Goal: Task Accomplishment & Management: Use online tool/utility

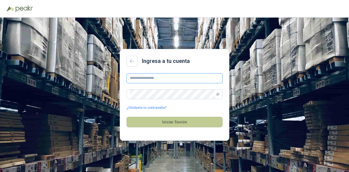
type input "**********"
click at [174, 122] on button "Iniciar Sesión" at bounding box center [175, 122] width 96 height 10
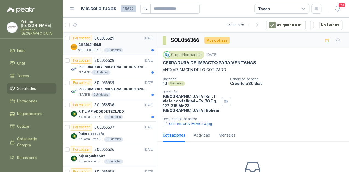
click at [124, 45] on div "CHABLE HDMI" at bounding box center [115, 44] width 75 height 7
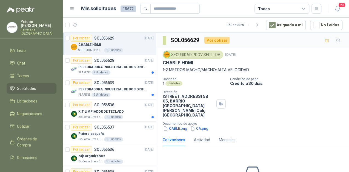
click at [175, 122] on div "SEGURIDAD PROVISER LTDA [DATE] [PERSON_NAME] HDMI 1-2 METROS MACHO/MACHO-ALTA V…" at bounding box center [252, 90] width 193 height 85
click at [176, 125] on button "CABLE.png" at bounding box center [175, 128] width 25 height 6
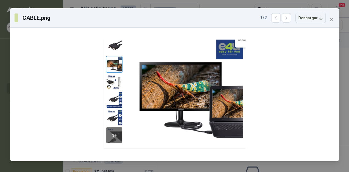
click at [336, 20] on div "CABLE.png 1 / 2 Descargar" at bounding box center [174, 17] width 329 height 19
click at [332, 19] on icon "close" at bounding box center [331, 19] width 4 height 4
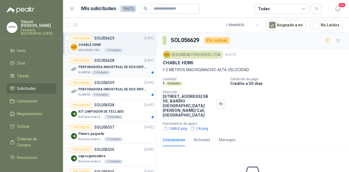
click at [131, 67] on p "PERFORADORA INDUSTRIAL DE DOS ORIFICIOS" at bounding box center [112, 66] width 68 height 5
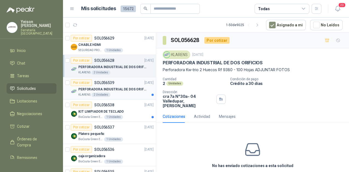
click at [121, 88] on p "PERFORADORA INDUSTRIAL DE DOS ORIFICIOS" at bounding box center [112, 89] width 68 height 5
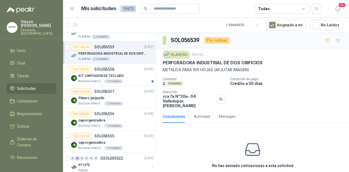
scroll to position [44, 0]
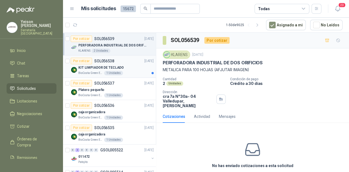
click at [128, 73] on div "BioCosta Green Energy S.A.S 1 Unidades" at bounding box center [115, 73] width 75 height 4
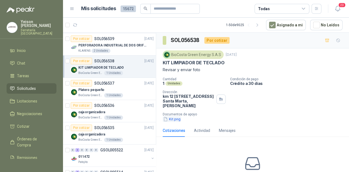
click at [173, 118] on button "Kit.png" at bounding box center [172, 119] width 18 height 6
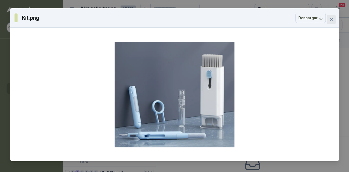
click at [335, 22] on button "Close" at bounding box center [331, 19] width 9 height 9
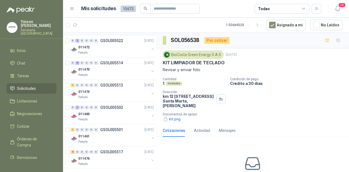
scroll to position [154, 0]
click at [132, 93] on div "011474" at bounding box center [113, 91] width 71 height 7
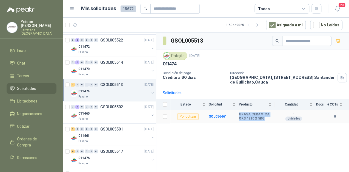
drag, startPoint x: 263, startPoint y: 117, endPoint x: 240, endPoint y: 113, distance: 23.5
click at [240, 113] on b "GRASA CERAMICA OKS 4210 X 5KG" at bounding box center [255, 116] width 33 height 9
copy b "GRASA CERAMICA OKS 4210 X 5KG"
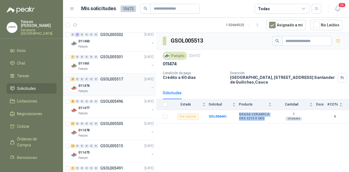
scroll to position [197, 0]
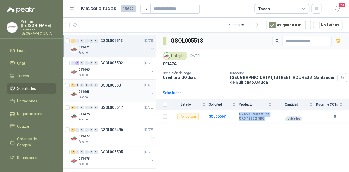
click at [95, 91] on div "011461" at bounding box center [113, 91] width 71 height 7
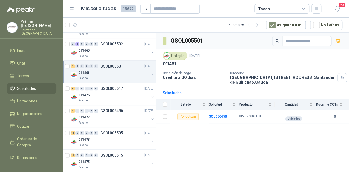
scroll to position [241, 0]
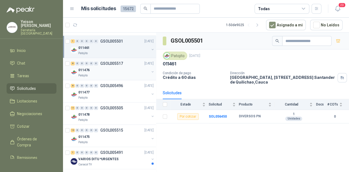
click at [102, 70] on div "011476" at bounding box center [113, 70] width 71 height 7
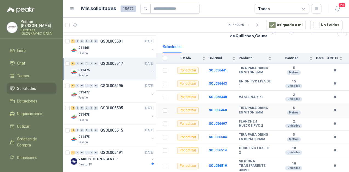
scroll to position [47, 0]
click at [120, 91] on div "011477" at bounding box center [113, 92] width 71 height 7
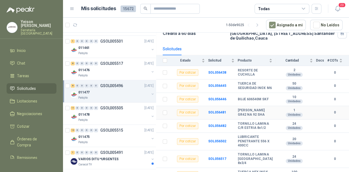
scroll to position [63, 0]
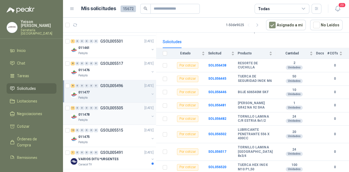
click at [100, 114] on div "011478" at bounding box center [113, 114] width 71 height 7
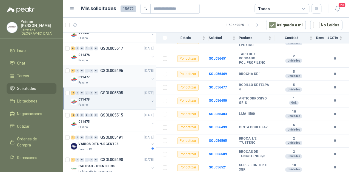
scroll to position [263, 0]
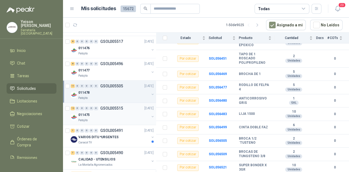
click at [104, 113] on div "011475" at bounding box center [113, 114] width 71 height 7
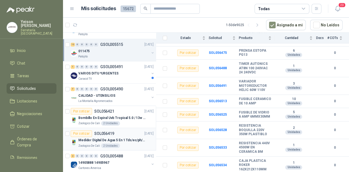
scroll to position [329, 0]
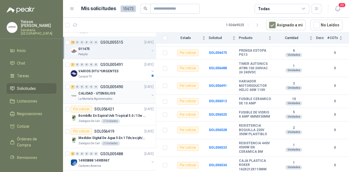
click at [101, 93] on p "CALIDAD - UTENSILIOS" at bounding box center [96, 93] width 37 height 5
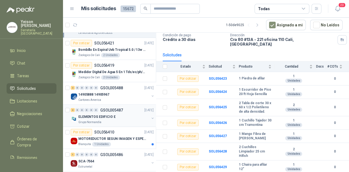
scroll to position [439, 0]
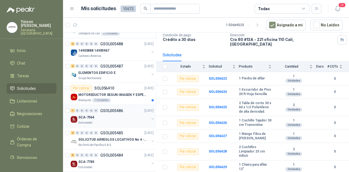
click at [113, 122] on div "Estrumetal" at bounding box center [113, 122] width 71 height 4
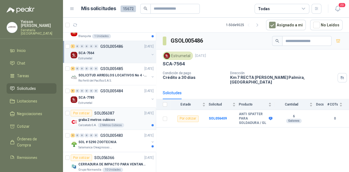
scroll to position [505, 0]
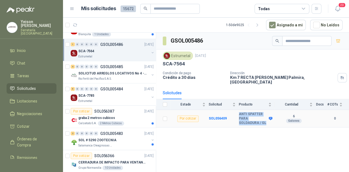
drag, startPoint x: 247, startPoint y: 118, endPoint x: 238, endPoint y: 112, distance: 10.8
click at [238, 112] on tr "Por cotizar SOL056409 ANTI SPATTER PARA SOLDADURA / GL 6 Galones 0" at bounding box center [252, 119] width 193 height 18
copy tr "ANTI SPATTER PARA SOLDADURA / GL"
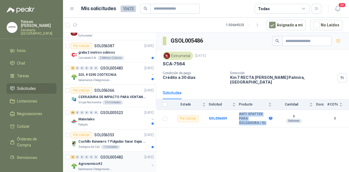
scroll to position [570, 0]
click at [139, 122] on div "Patojito" at bounding box center [113, 124] width 71 height 4
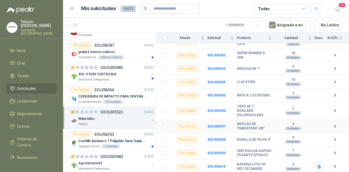
scroll to position [608, 0]
click at [318, 164] on icon "button" at bounding box center [319, 167] width 3 height 4
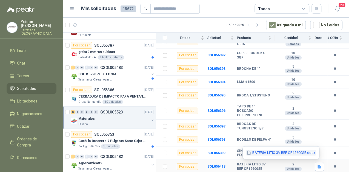
click at [253, 150] on button "BATERIA LITIO 3V REF CR12600SE.docx" at bounding box center [281, 152] width 70 height 6
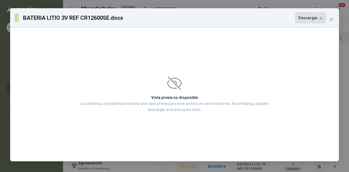
click at [309, 21] on button "Descargar" at bounding box center [311, 18] width 30 height 10
click at [331, 21] on icon "close" at bounding box center [331, 19] width 4 height 4
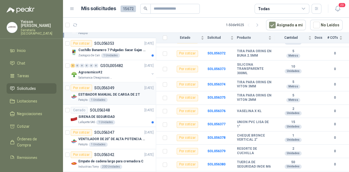
scroll to position [658, 0]
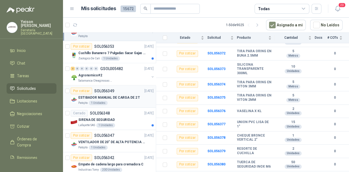
click at [121, 102] on div "Patojito 1 Unidades" at bounding box center [115, 103] width 75 height 4
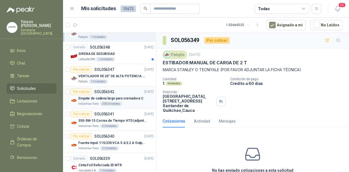
scroll to position [768, 0]
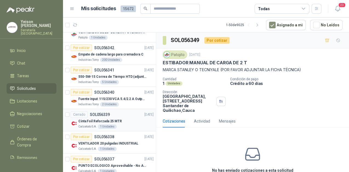
click at [99, 114] on p "SOL056339" at bounding box center [100, 114] width 20 height 4
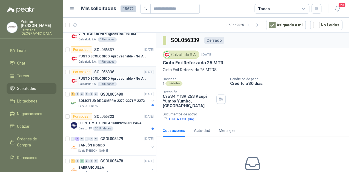
scroll to position [878, 0]
click at [135, 99] on p "SOLICITUD DE COMPRA 2270-2271 Y 2272" at bounding box center [111, 100] width 66 height 5
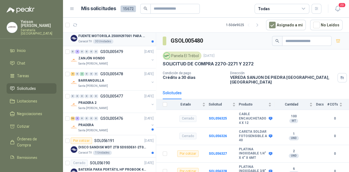
scroll to position [965, 0]
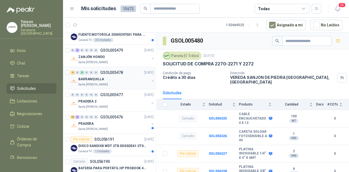
click at [125, 84] on div "4 0 3 0 0 0 GSOL005478 [DATE] BARRANQUILLA Santa [PERSON_NAME]" at bounding box center [109, 78] width 93 height 22
click at [97, 82] on p "Santa [PERSON_NAME]" at bounding box center [93, 84] width 30 height 4
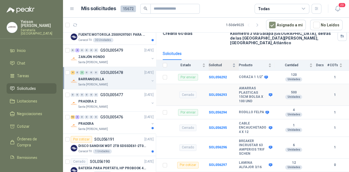
scroll to position [66, 0]
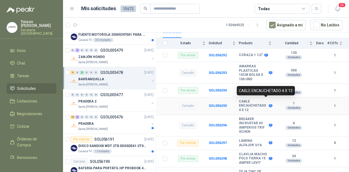
click at [269, 104] on icon at bounding box center [271, 106] width 4 height 4
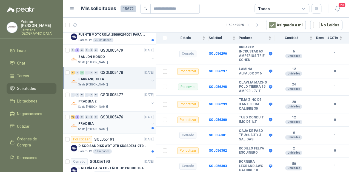
scroll to position [979, 0]
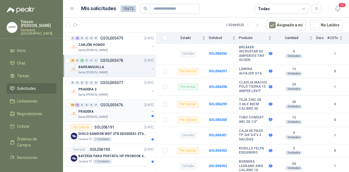
click at [89, 109] on p "PRADERA" at bounding box center [85, 111] width 15 height 5
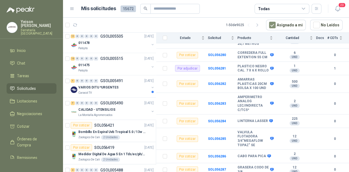
scroll to position [277, 0]
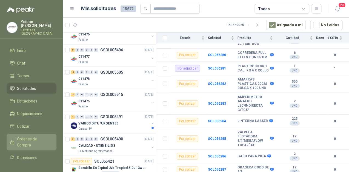
click at [31, 136] on span "Órdenes de Compra" at bounding box center [34, 142] width 34 height 12
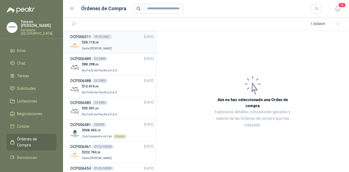
scroll to position [630, 0]
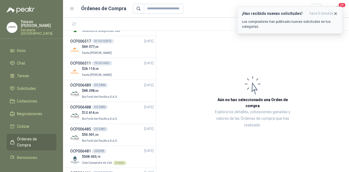
click at [336, 12] on icon "button" at bounding box center [335, 13] width 5 height 5
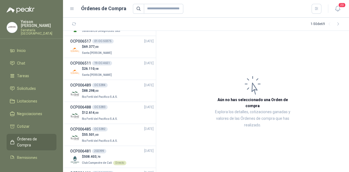
click at [79, 25] on section "1 - 50 de 69" at bounding box center [206, 24] width 286 height 13
click at [75, 25] on icon "button" at bounding box center [74, 23] width 4 height 3
click at [43, 85] on li "Solicitudes" at bounding box center [31, 88] width 43 height 6
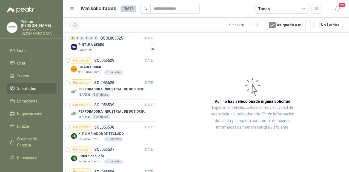
click at [74, 26] on icon "button" at bounding box center [75, 25] width 5 height 5
click at [122, 46] on div "PINTURA SEDES" at bounding box center [113, 44] width 71 height 7
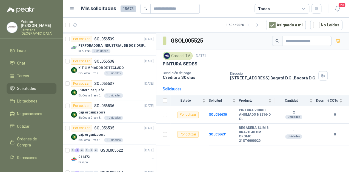
scroll to position [0, 0]
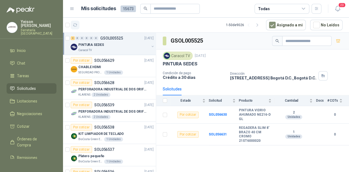
click at [76, 25] on icon "button" at bounding box center [75, 25] width 5 height 5
click at [109, 89] on p "PERFORADORA INDUSTRIAL DE DOS ORIFICIOS" at bounding box center [112, 89] width 68 height 5
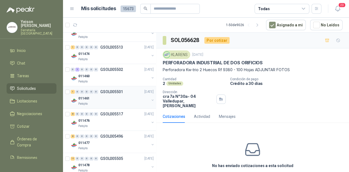
scroll to position [241, 0]
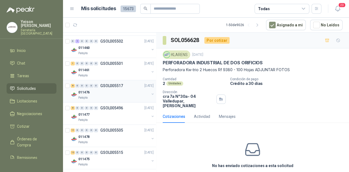
click at [105, 98] on div "Patojito" at bounding box center [113, 97] width 71 height 4
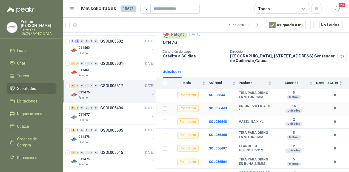
scroll to position [47, 0]
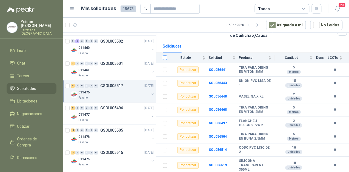
click at [166, 55] on label at bounding box center [165, 58] width 4 height 6
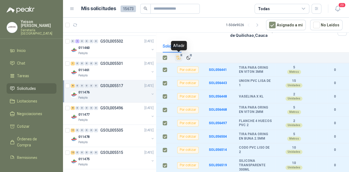
click at [179, 56] on icon "Añadir" at bounding box center [179, 58] width 4 height 4
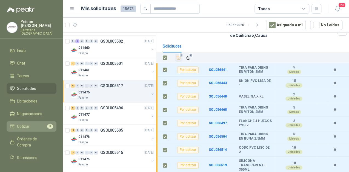
click at [26, 123] on span "Cotizar" at bounding box center [23, 126] width 13 height 6
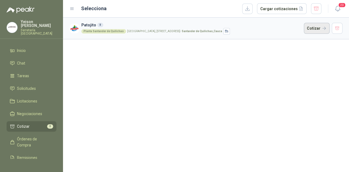
click at [309, 27] on button "Cotizar" at bounding box center [317, 28] width 26 height 11
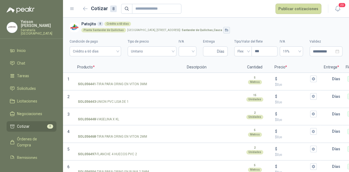
click at [229, 29] on icon "button" at bounding box center [227, 30] width 5 height 4
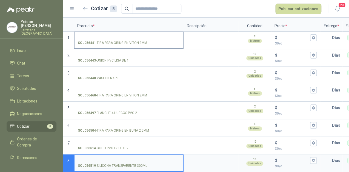
scroll to position [44, 0]
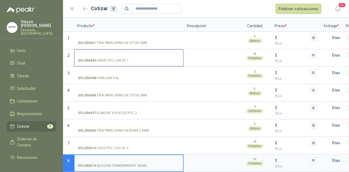
drag, startPoint x: 107, startPoint y: 54, endPoint x: 106, endPoint y: 49, distance: 5.3
click at [107, 53] on input "SOL056443 - UNION PVC LISA DE 1" at bounding box center [129, 55] width 102 height 4
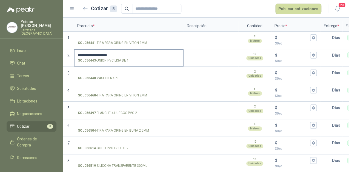
click at [127, 54] on label "**********" at bounding box center [129, 58] width 109 height 16
click at [127, 54] on input "**********" at bounding box center [129, 55] width 102 height 4
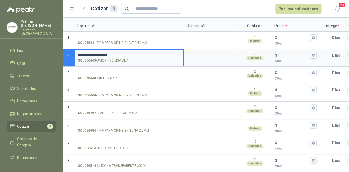
click at [120, 53] on input "**********" at bounding box center [129, 55] width 102 height 4
type input "**********"
click at [286, 53] on input "$ $ 0 ,00" at bounding box center [294, 55] width 31 height 4
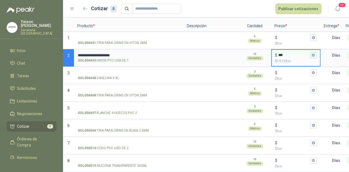
type input "***"
click at [315, 53] on icon "button" at bounding box center [314, 55] width 4 height 4
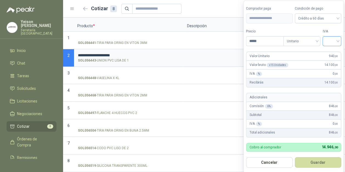
click at [336, 37] on input "search" at bounding box center [332, 40] width 12 height 8
click at [332, 52] on div "19%" at bounding box center [333, 53] width 10 height 6
click at [329, 162] on button "Guardar" at bounding box center [318, 162] width 47 height 10
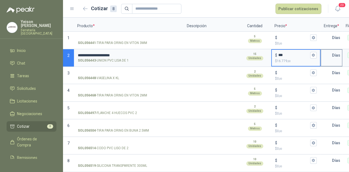
click at [329, 53] on input "text" at bounding box center [326, 55] width 11 height 11
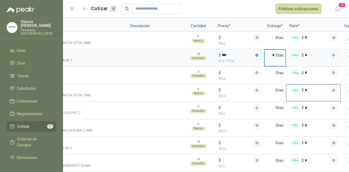
scroll to position [0, 57]
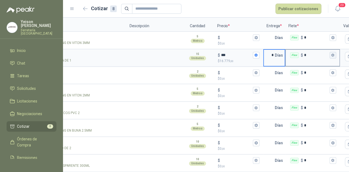
type input "*"
click at [331, 53] on icon "button" at bounding box center [333, 55] width 4 height 4
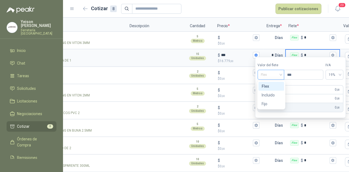
click at [284, 71] on div "Flex" at bounding box center [271, 75] width 27 height 10
click at [275, 93] on div "Incluido" at bounding box center [271, 95] width 19 height 6
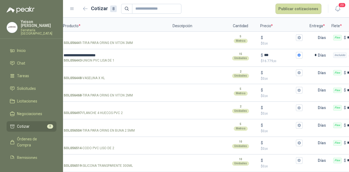
scroll to position [0, 0]
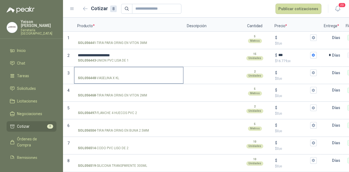
click at [100, 71] on input "SOL056448 - VASELINA X KL" at bounding box center [129, 73] width 102 height 4
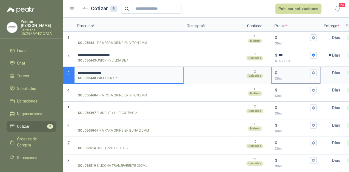
type input "**********"
click at [287, 70] on input "$ $ 0 ,00" at bounding box center [294, 72] width 31 height 4
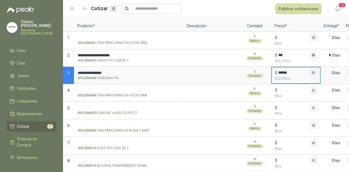
type input "******"
click at [315, 69] on button "$ ****** $ 32.500 ,00" at bounding box center [313, 72] width 7 height 7
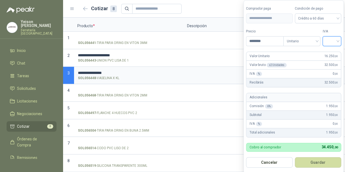
click at [335, 40] on input "search" at bounding box center [332, 40] width 12 height 8
click at [331, 51] on div "19%" at bounding box center [333, 53] width 10 height 6
click at [322, 161] on button "Guardar" at bounding box center [318, 162] width 47 height 10
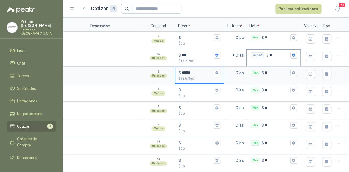
scroll to position [0, 101]
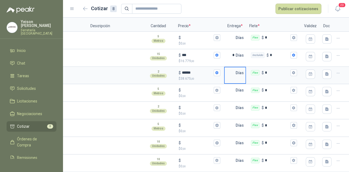
click at [229, 69] on input "text" at bounding box center [230, 72] width 11 height 11
type input "*"
click at [292, 71] on icon "button" at bounding box center [293, 72] width 3 height 3
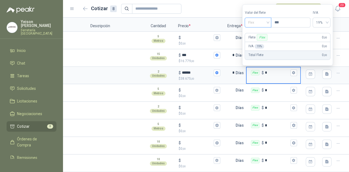
click at [263, 22] on span "Flex" at bounding box center [258, 22] width 20 height 8
click at [260, 42] on div "Incluido" at bounding box center [258, 43] width 19 height 6
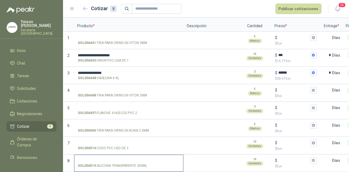
scroll to position [45, 0]
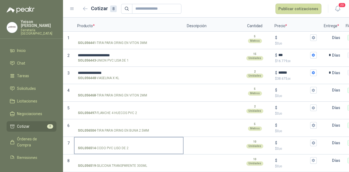
click at [100, 141] on input "SOL056514 - CODO PVC LISO DE 2" at bounding box center [129, 143] width 102 height 4
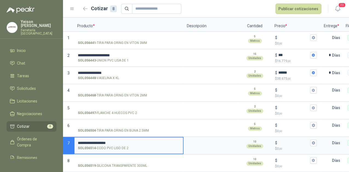
drag, startPoint x: 101, startPoint y: 138, endPoint x: 139, endPoint y: 138, distance: 38.4
click at [139, 141] on input "**********" at bounding box center [129, 143] width 102 height 4
drag, startPoint x: 103, startPoint y: 137, endPoint x: 107, endPoint y: 138, distance: 4.1
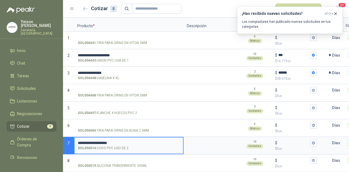
type input "**********"
click at [283, 140] on input "$ $ 0 ,00" at bounding box center [294, 142] width 31 height 4
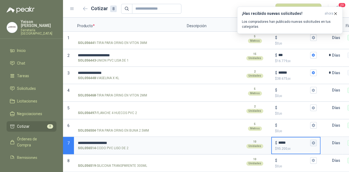
type input "*****"
click at [315, 141] on icon "button" at bounding box center [314, 143] width 4 height 4
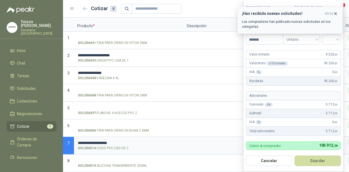
click at [335, 12] on icon "button" at bounding box center [335, 13] width 5 height 5
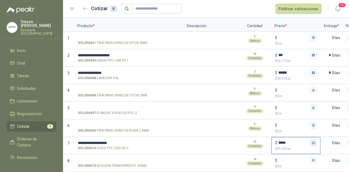
click at [312, 141] on icon "button" at bounding box center [314, 143] width 4 height 4
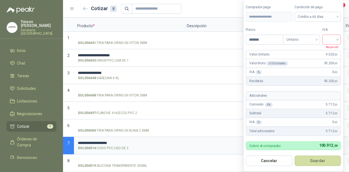
click at [338, 37] on input "search" at bounding box center [332, 39] width 12 height 8
click at [333, 51] on div "19%" at bounding box center [333, 51] width 10 height 6
click at [316, 159] on button "Guardar" at bounding box center [318, 160] width 47 height 10
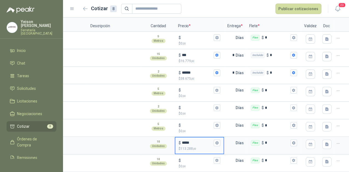
scroll to position [0, 101]
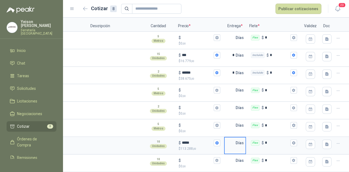
click at [228, 138] on input "text" at bounding box center [230, 142] width 11 height 11
type input "*"
click at [293, 139] on button "Flex $ *" at bounding box center [294, 142] width 7 height 7
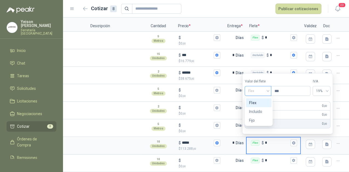
click at [263, 89] on span "Flex" at bounding box center [258, 91] width 20 height 8
click at [253, 111] on div "Incluido" at bounding box center [258, 111] width 19 height 6
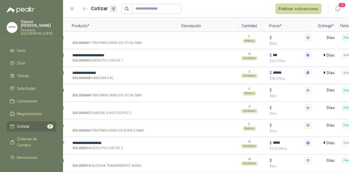
scroll to position [0, 0]
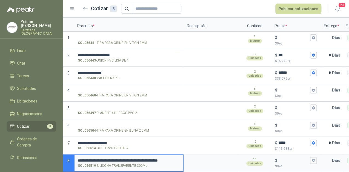
click at [175, 158] on input "**********" at bounding box center [129, 160] width 102 height 4
click at [282, 158] on input "$ $ 0 ,00" at bounding box center [294, 160] width 31 height 4
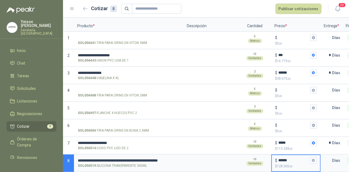
type input "******"
click at [317, 155] on div "$ ****** $ 128.500 ,00" at bounding box center [296, 163] width 48 height 16
click at [309, 158] on input "******" at bounding box center [294, 160] width 31 height 4
click at [313, 159] on icon "button" at bounding box center [313, 160] width 3 height 3
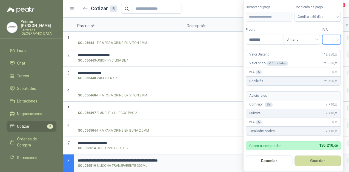
click at [334, 37] on input "search" at bounding box center [332, 39] width 12 height 8
click at [335, 50] on div "19%" at bounding box center [333, 51] width 10 height 6
click at [329, 163] on button "Guardar" at bounding box center [318, 160] width 47 height 10
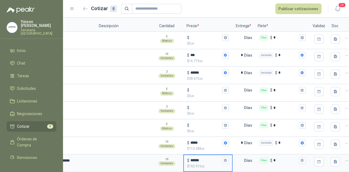
scroll to position [0, 93]
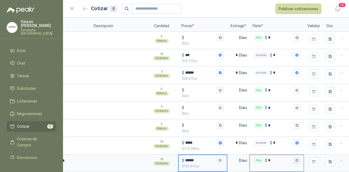
click at [297, 159] on icon "button" at bounding box center [297, 160] width 3 height 3
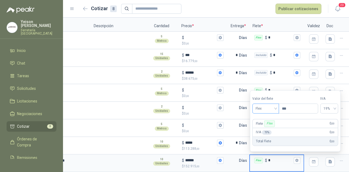
click at [274, 106] on span "Flex" at bounding box center [266, 108] width 20 height 8
click at [264, 127] on div "Incluido" at bounding box center [266, 129] width 19 height 6
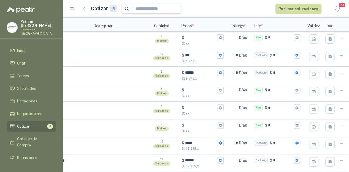
scroll to position [0, 0]
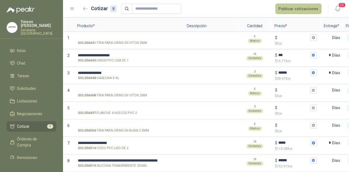
click at [293, 8] on button "Publicar cotizaciones" at bounding box center [299, 9] width 46 height 10
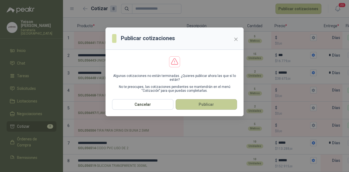
click at [197, 102] on button "Publicar" at bounding box center [206, 104] width 61 height 10
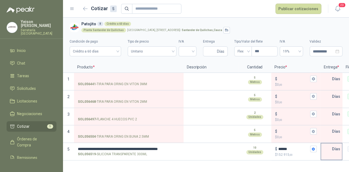
click at [328, 152] on input "text" at bounding box center [326, 148] width 11 height 11
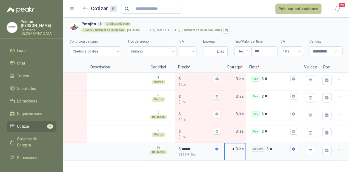
type input "*"
click at [310, 9] on button "Publicar cotizaciones" at bounding box center [299, 9] width 46 height 10
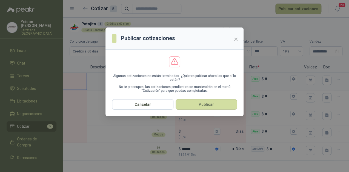
scroll to position [0, 15]
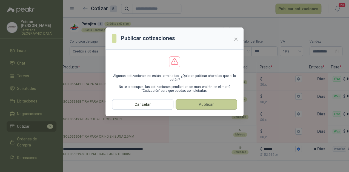
click at [219, 103] on button "Publicar" at bounding box center [206, 104] width 61 height 10
